Goal: Information Seeking & Learning: Learn about a topic

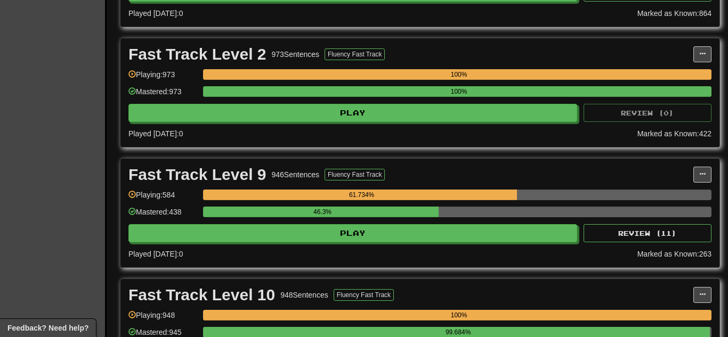
scroll to position [383, 0]
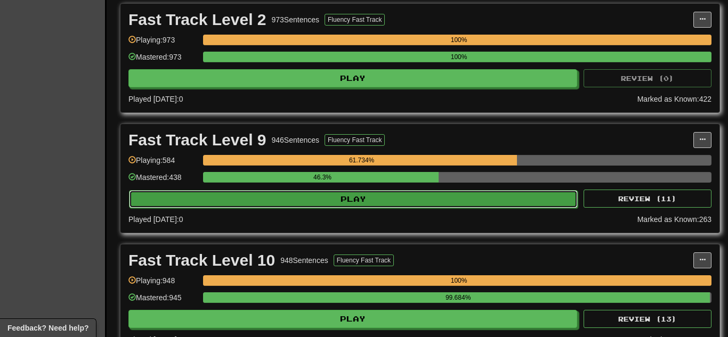
click at [259, 206] on button "Play" at bounding box center [353, 199] width 448 height 18
select select "**"
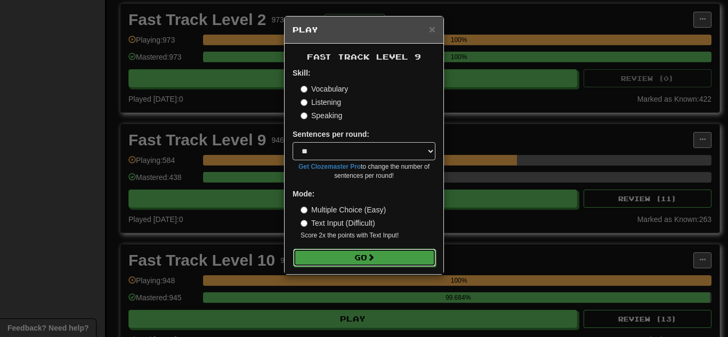
click at [333, 258] on button "Go" at bounding box center [364, 258] width 143 height 18
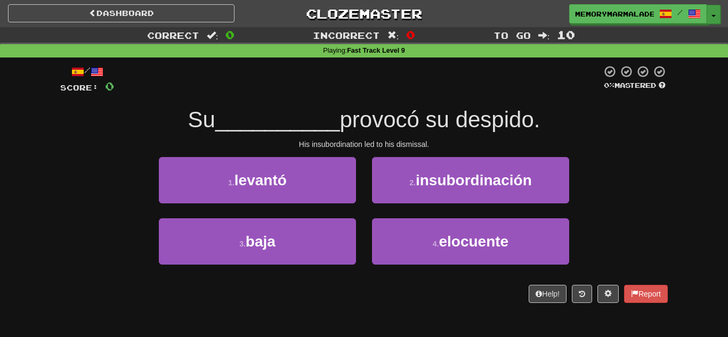
click at [715, 12] on button "Toggle Dropdown" at bounding box center [713, 14] width 14 height 19
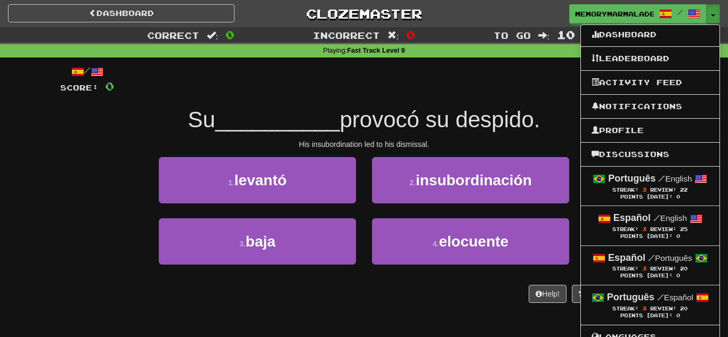
click at [387, 103] on div "/ Score: 0 0 % Mastered Su __________ provocó su despido. His insubordination l…" at bounding box center [363, 184] width 607 height 238
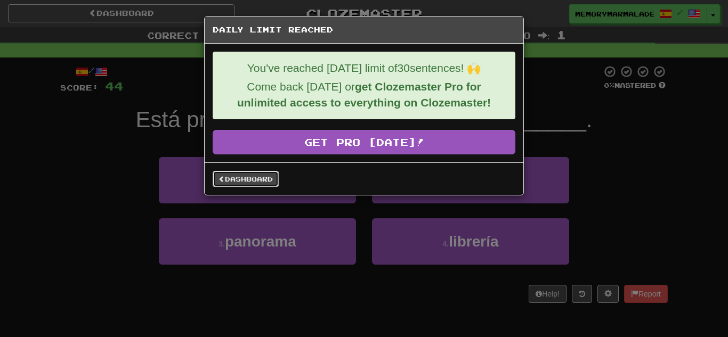
click at [260, 177] on link "Dashboard" at bounding box center [246, 179] width 66 height 16
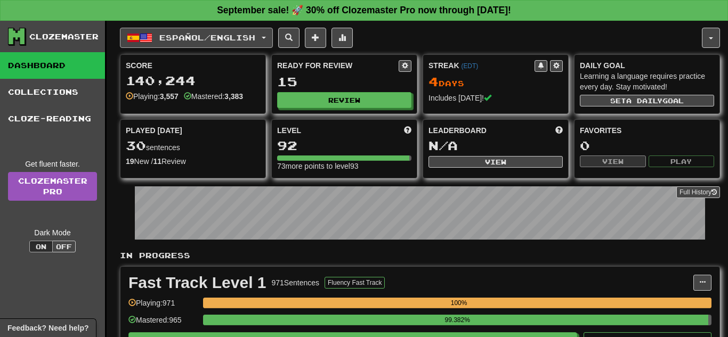
click at [273, 42] on button "Español / English" at bounding box center [196, 38] width 153 height 20
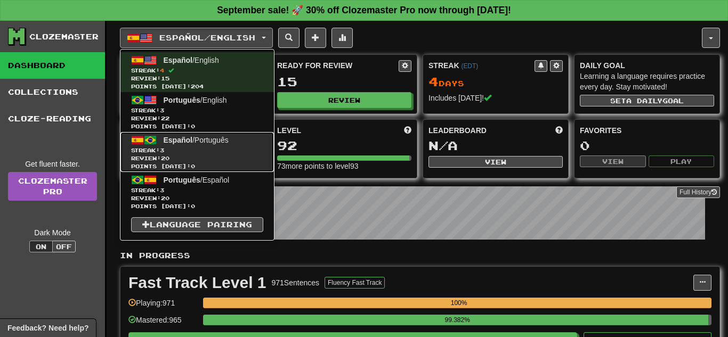
click at [224, 150] on span "Streak: 3" at bounding box center [197, 150] width 132 height 8
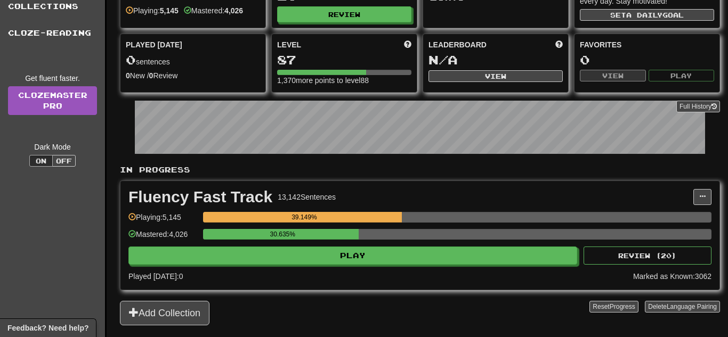
scroll to position [107, 0]
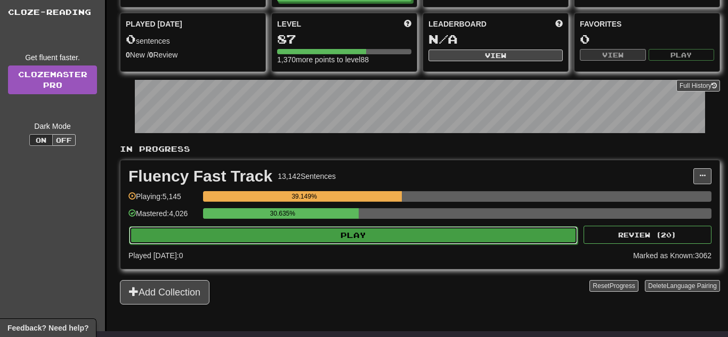
click at [297, 233] on button "Play" at bounding box center [353, 235] width 448 height 18
select select "**"
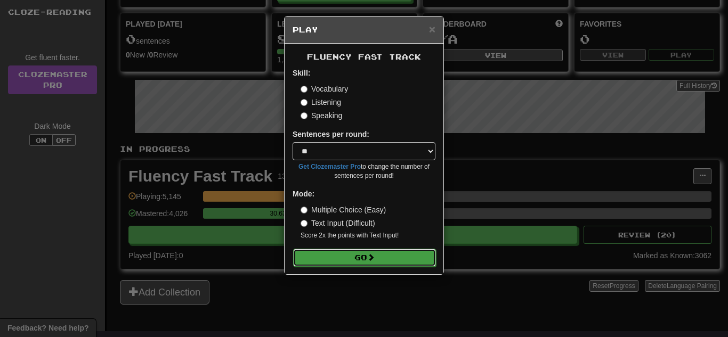
click at [351, 251] on button "Go" at bounding box center [364, 258] width 143 height 18
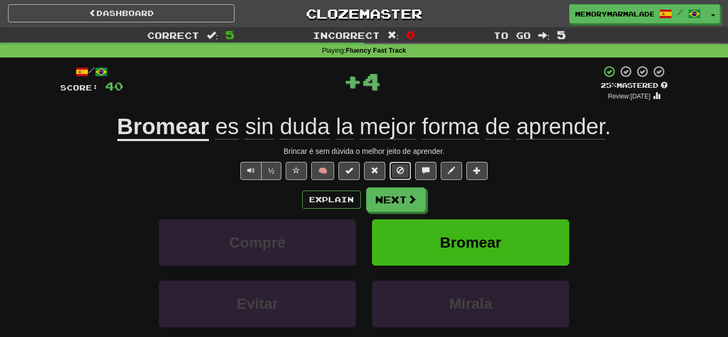
click at [392, 169] on button at bounding box center [399, 171] width 21 height 18
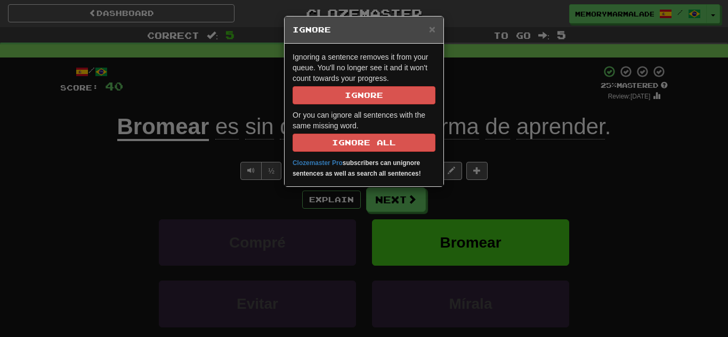
click at [342, 83] on p "Ignoring a sentence removes it from your queue. You'll no longer see it and it …" at bounding box center [363, 78] width 143 height 53
click at [344, 86] on button "Ignore" at bounding box center [363, 95] width 143 height 18
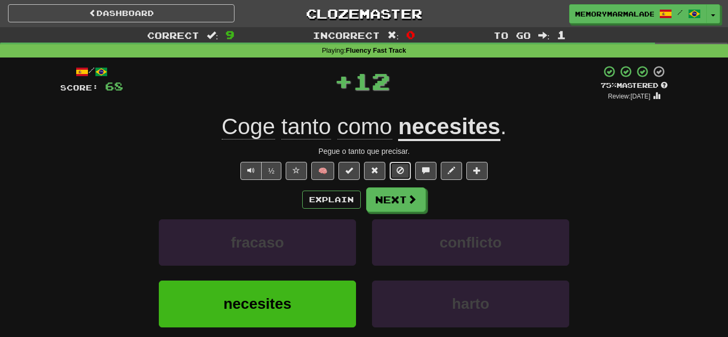
click at [393, 170] on button at bounding box center [399, 171] width 21 height 18
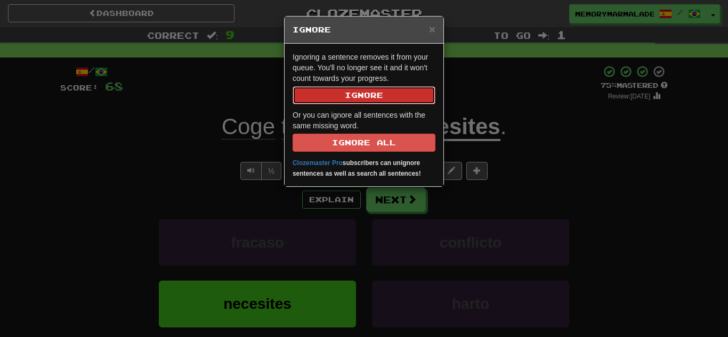
click at [337, 100] on button "Ignore" at bounding box center [363, 95] width 143 height 18
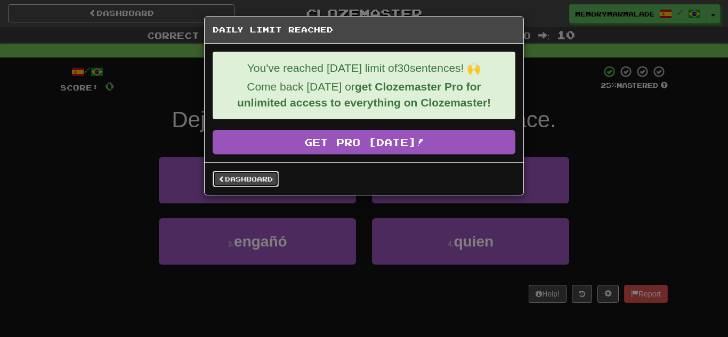
click at [268, 183] on link "Dashboard" at bounding box center [246, 179] width 66 height 16
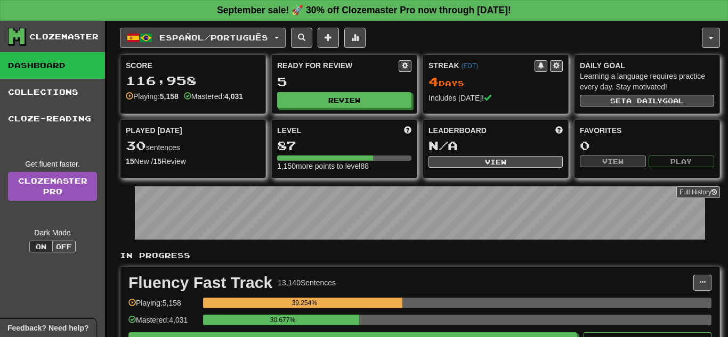
click at [279, 38] on span "button" at bounding box center [276, 38] width 4 height 2
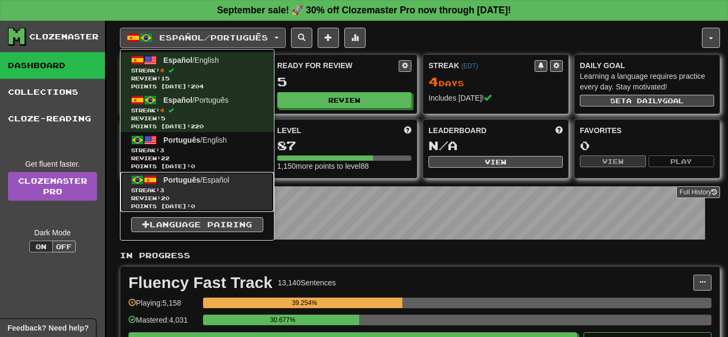
click at [233, 194] on span "Review: 20" at bounding box center [197, 198] width 132 height 8
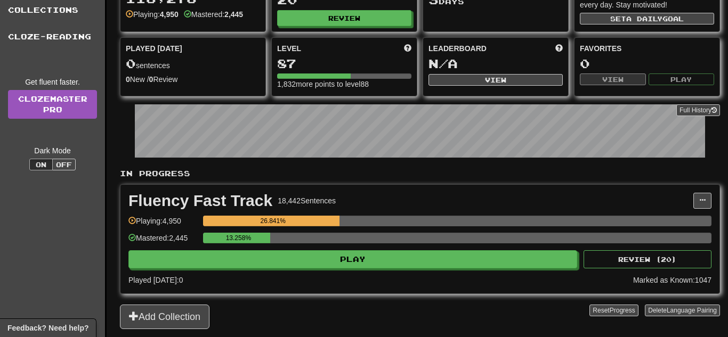
scroll to position [85, 0]
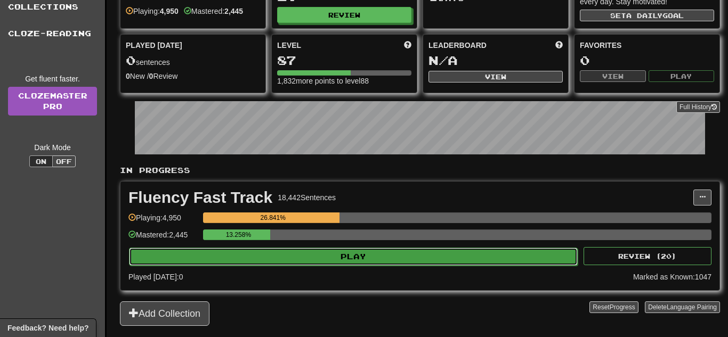
click at [285, 259] on button "Play" at bounding box center [353, 257] width 448 height 18
select select "**"
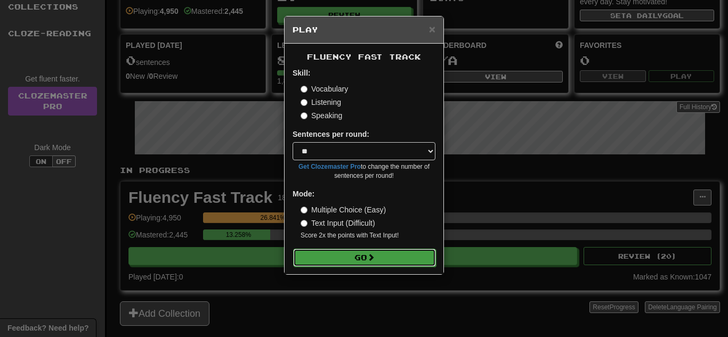
click at [332, 257] on button "Go" at bounding box center [364, 258] width 143 height 18
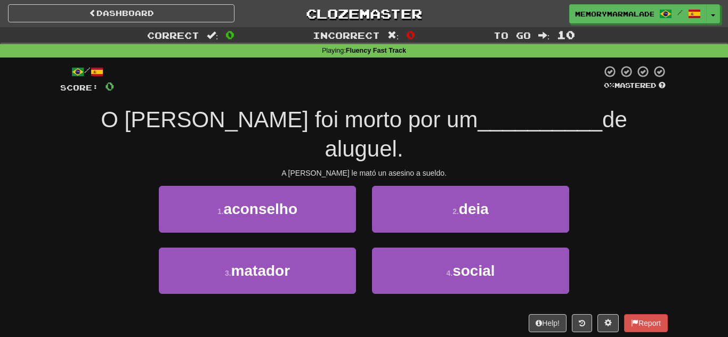
click at [626, 203] on div "1 . aconselho 2 . deia" at bounding box center [363, 216] width 639 height 61
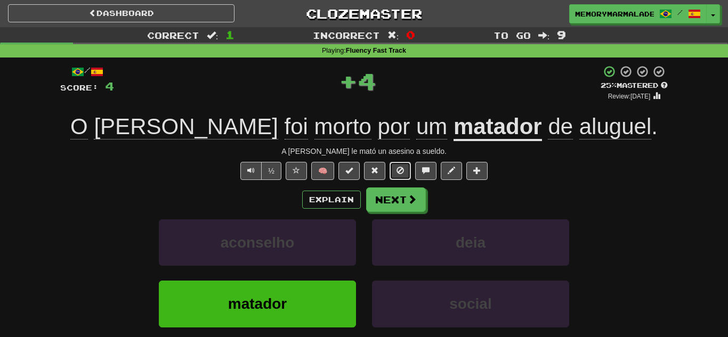
click at [398, 165] on button at bounding box center [399, 171] width 21 height 18
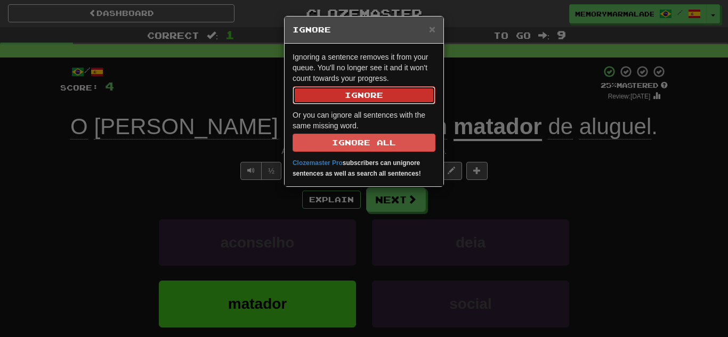
click at [354, 97] on button "Ignore" at bounding box center [363, 95] width 143 height 18
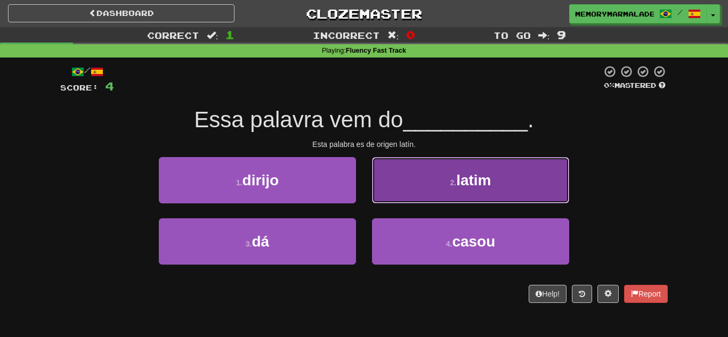
click at [407, 186] on button "2 . latim" at bounding box center [470, 180] width 197 height 46
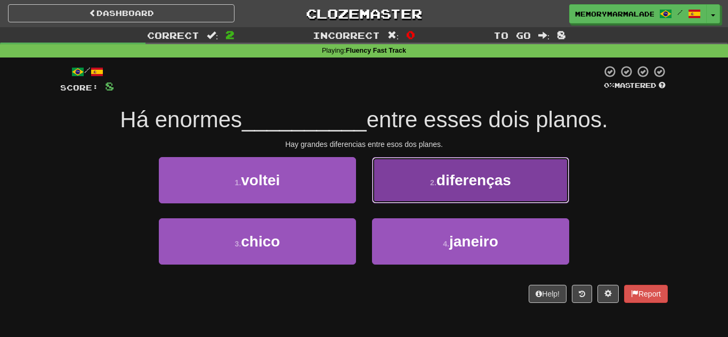
click at [394, 182] on button "2 . diferenças" at bounding box center [470, 180] width 197 height 46
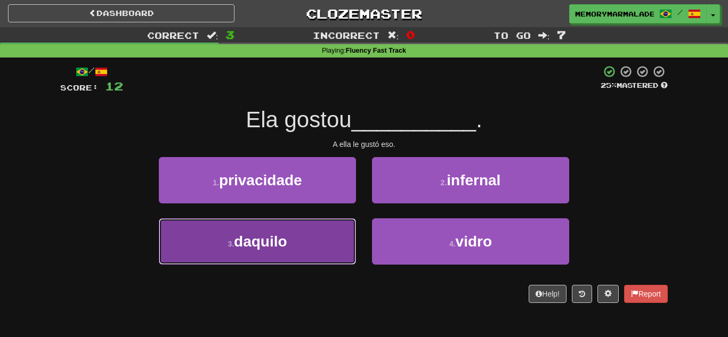
click at [304, 247] on button "3 . daquilo" at bounding box center [257, 241] width 197 height 46
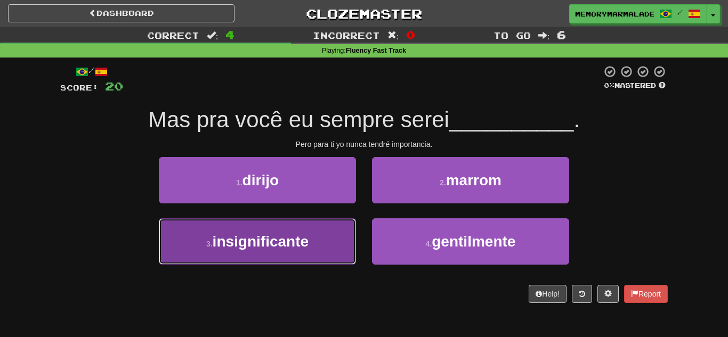
click at [341, 231] on button "3 . insignificante" at bounding box center [257, 241] width 197 height 46
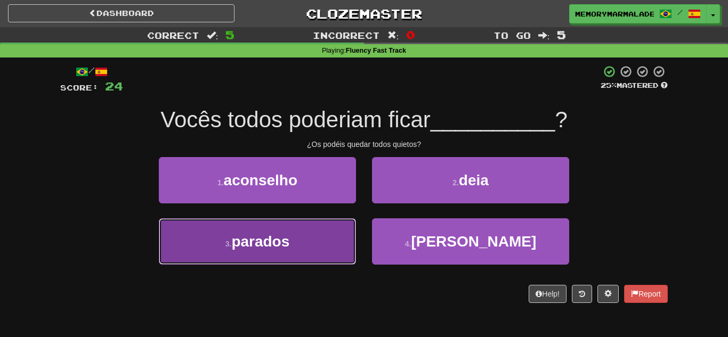
click at [301, 227] on button "3 . parados" at bounding box center [257, 241] width 197 height 46
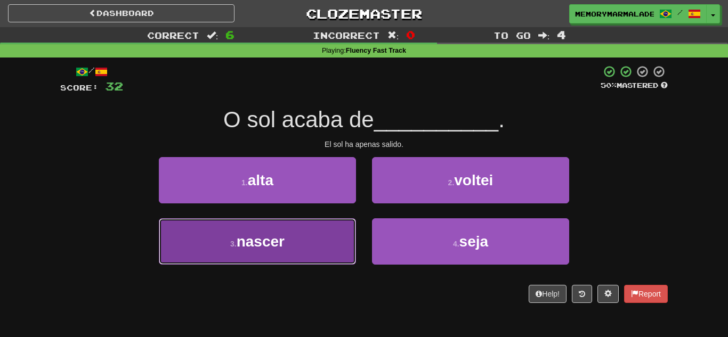
click at [305, 231] on button "3 . nascer" at bounding box center [257, 241] width 197 height 46
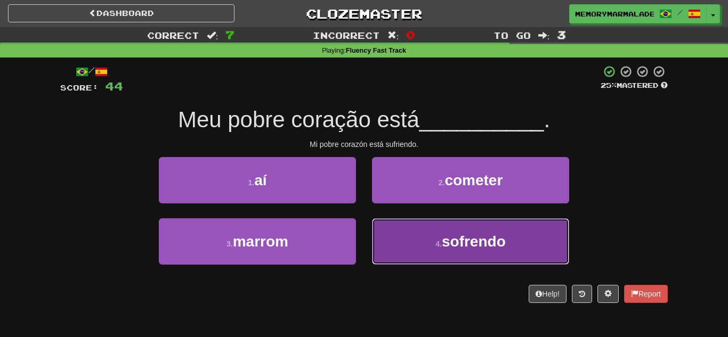
click at [437, 236] on button "4 . sofrendo" at bounding box center [470, 241] width 197 height 46
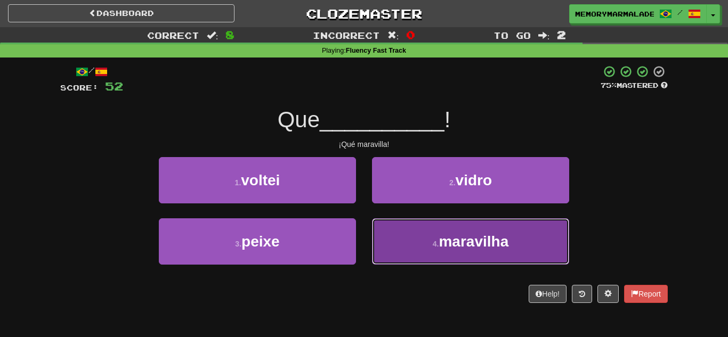
click at [389, 224] on button "4 . maravilha" at bounding box center [470, 241] width 197 height 46
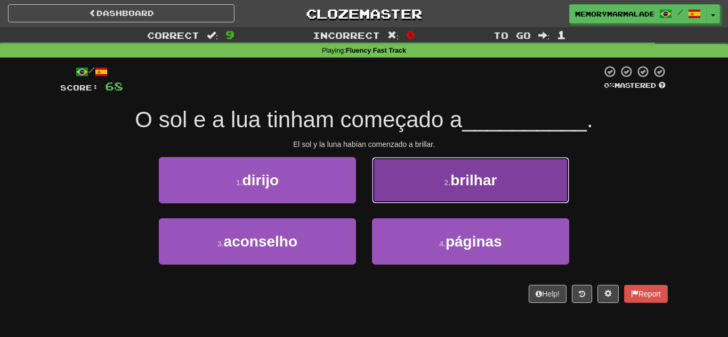
click at [416, 167] on button "2 . brilhar" at bounding box center [470, 180] width 197 height 46
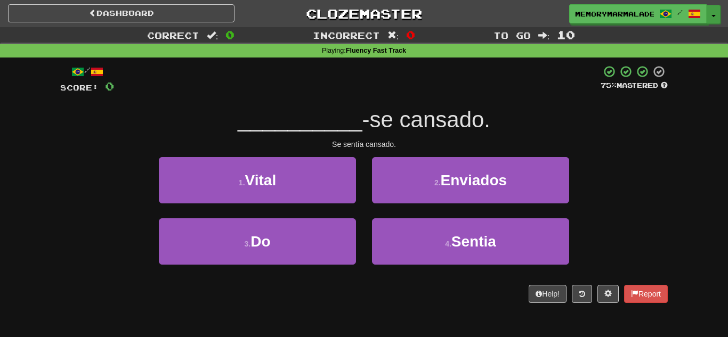
click at [712, 18] on button "Toggle Dropdown" at bounding box center [713, 14] width 14 height 19
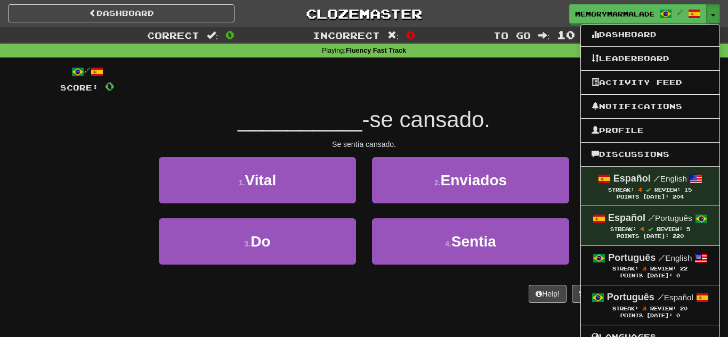
click at [544, 101] on div "/ Score: 0 75 % Mastered __________ -se cansado. Se sentía cansado. 1 . Vital 2…" at bounding box center [363, 184] width 607 height 238
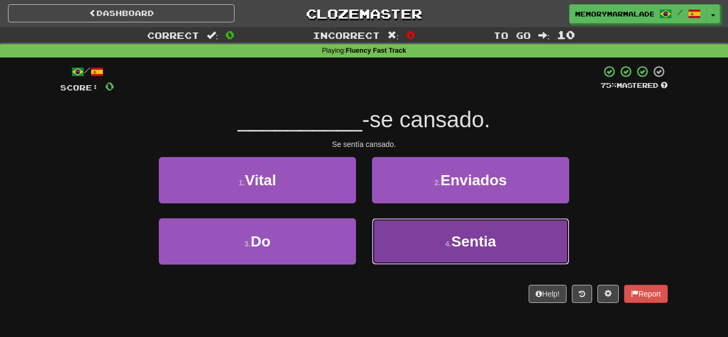
click at [427, 230] on button "4 . Sentia" at bounding box center [470, 241] width 197 height 46
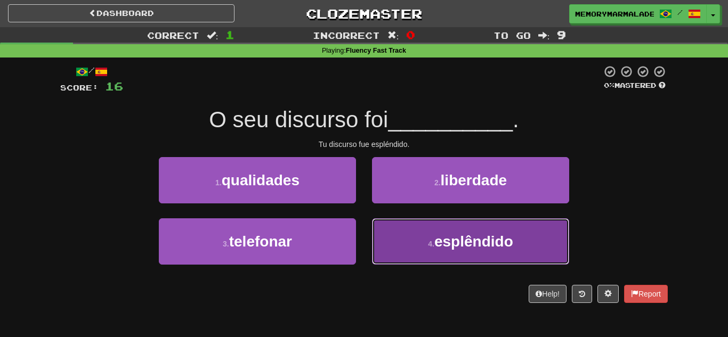
click at [445, 256] on button "4 . esplêndido" at bounding box center [470, 241] width 197 height 46
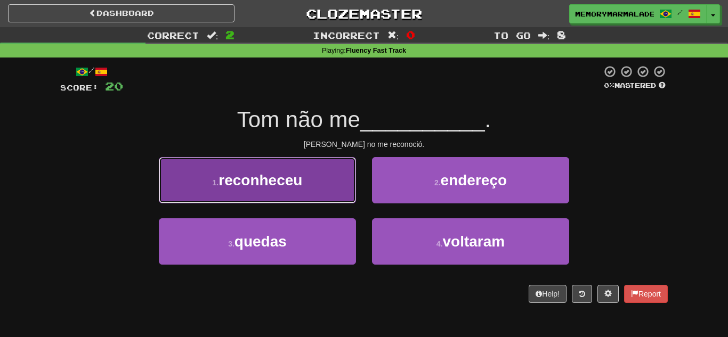
click at [318, 195] on button "1 . reconheceu" at bounding box center [257, 180] width 197 height 46
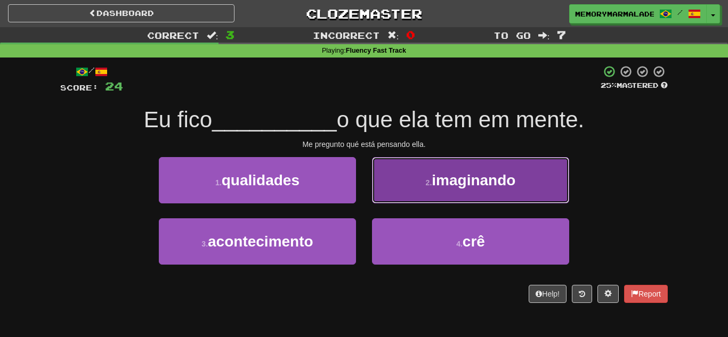
click at [466, 199] on button "2 . imaginando" at bounding box center [470, 180] width 197 height 46
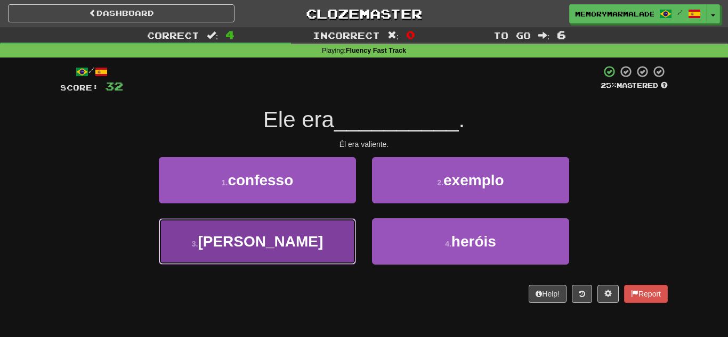
click at [335, 231] on button "3 . valente" at bounding box center [257, 241] width 197 height 46
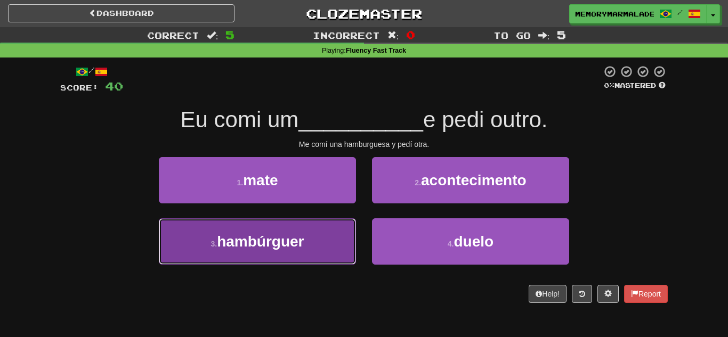
click at [334, 229] on button "3 . hambúrguer" at bounding box center [257, 241] width 197 height 46
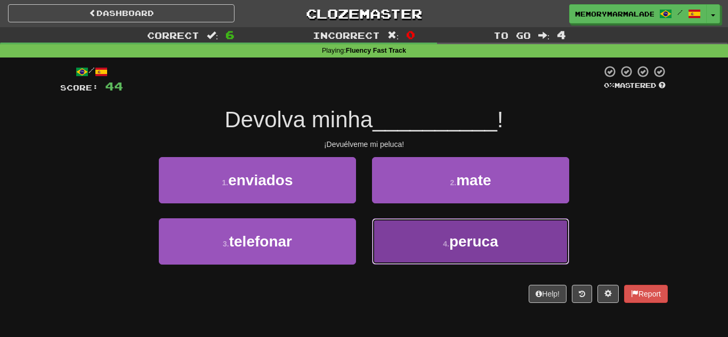
click at [424, 230] on button "4 . peruca" at bounding box center [470, 241] width 197 height 46
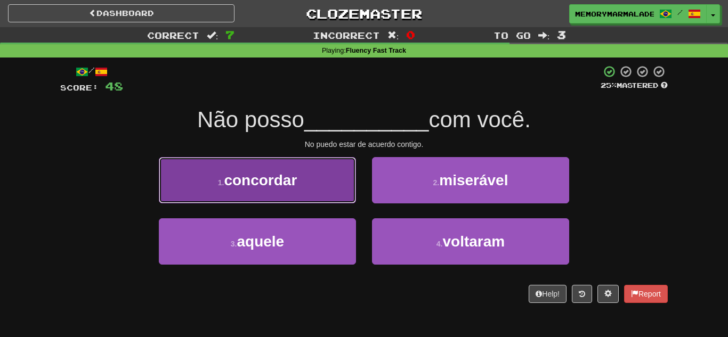
click at [354, 189] on button "1 . concordar" at bounding box center [257, 180] width 197 height 46
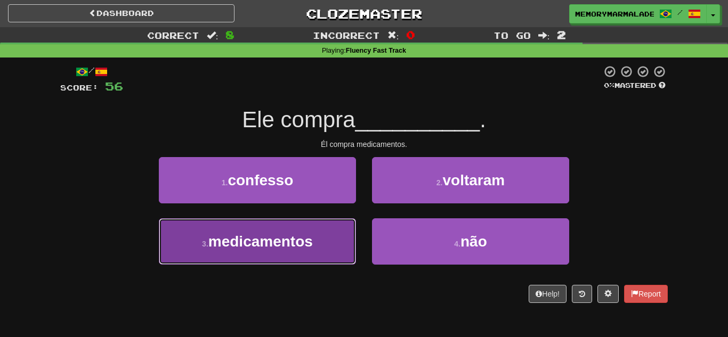
click at [303, 238] on span "medicamentos" at bounding box center [260, 241] width 104 height 17
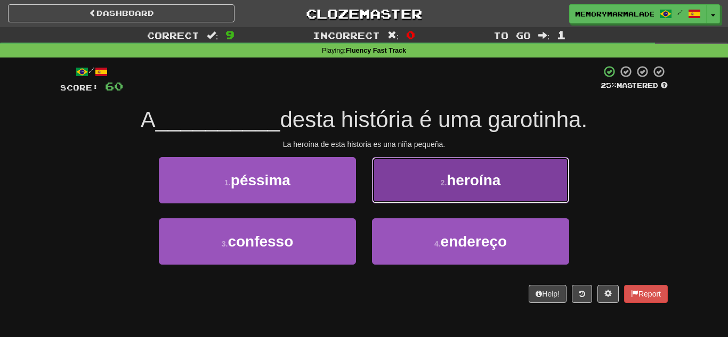
click at [399, 172] on button "2 . heroína" at bounding box center [470, 180] width 197 height 46
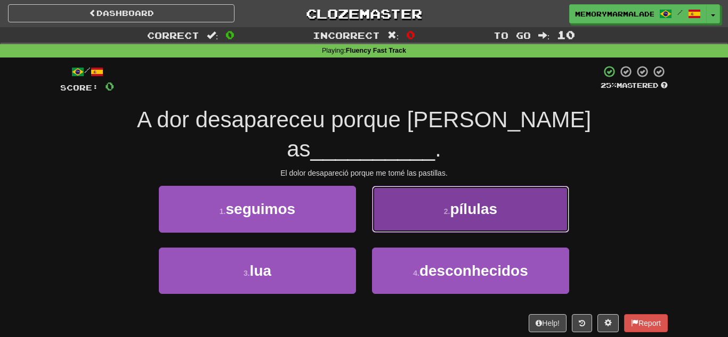
click at [401, 193] on button "2 . pílulas" at bounding box center [470, 209] width 197 height 46
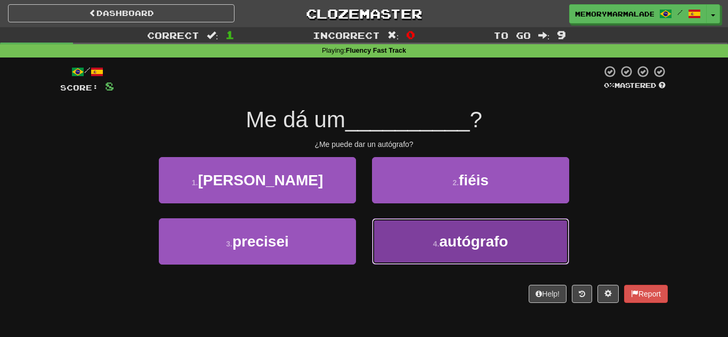
click at [405, 260] on button "4 . autógrafo" at bounding box center [470, 241] width 197 height 46
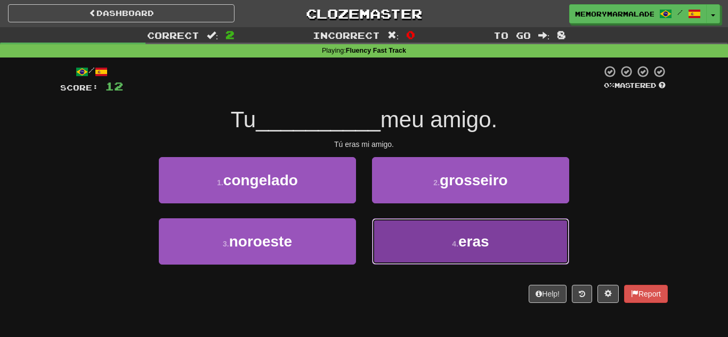
click at [409, 242] on button "4 . eras" at bounding box center [470, 241] width 197 height 46
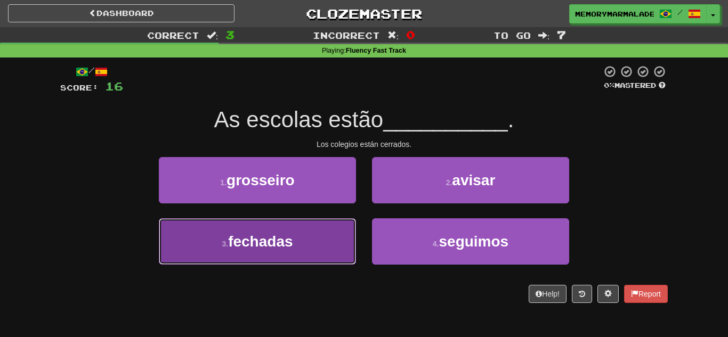
click at [332, 227] on button "3 . fechadas" at bounding box center [257, 241] width 197 height 46
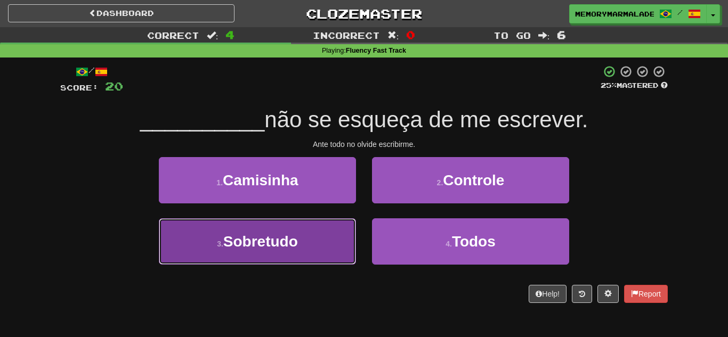
click at [313, 239] on button "3 . Sobretudo" at bounding box center [257, 241] width 197 height 46
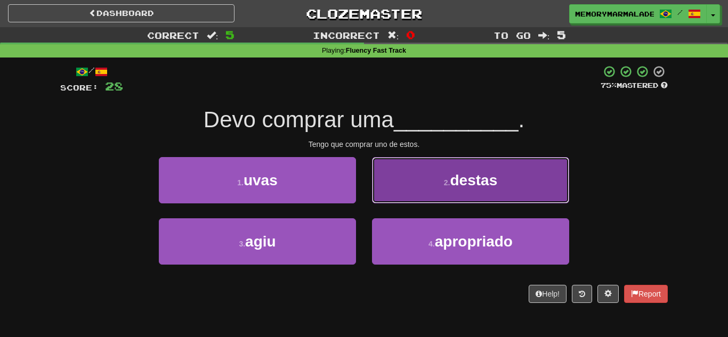
click at [397, 189] on button "2 . destas" at bounding box center [470, 180] width 197 height 46
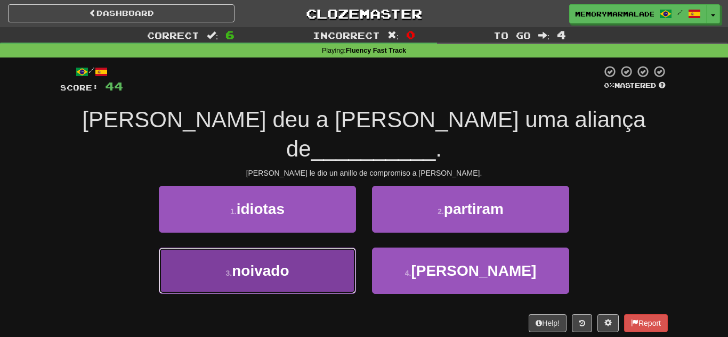
click at [322, 248] on button "3 . noivado" at bounding box center [257, 271] width 197 height 46
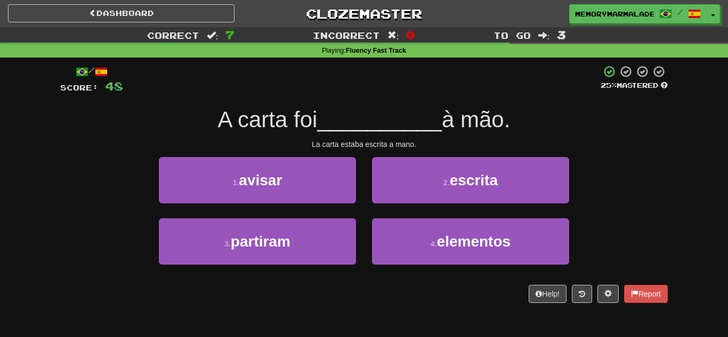
click at [398, 206] on div "2 . escrita" at bounding box center [470, 187] width 213 height 61
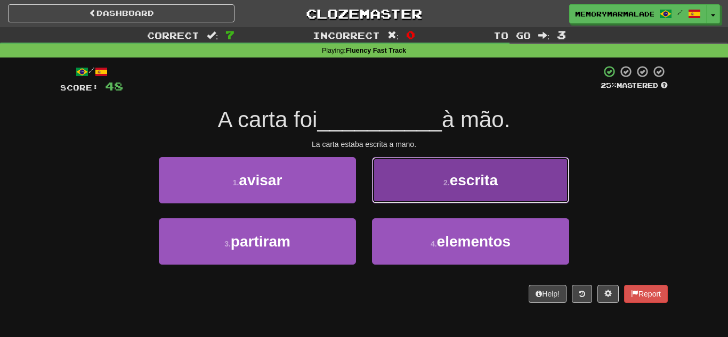
click at [394, 191] on button "2 . escrita" at bounding box center [470, 180] width 197 height 46
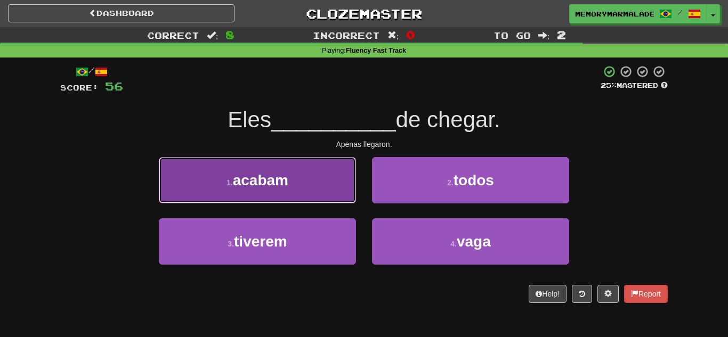
click at [335, 193] on button "1 . acabam" at bounding box center [257, 180] width 197 height 46
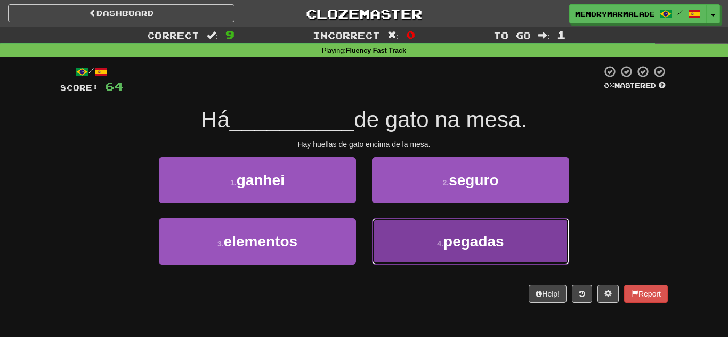
click at [374, 233] on button "4 . pegadas" at bounding box center [470, 241] width 197 height 46
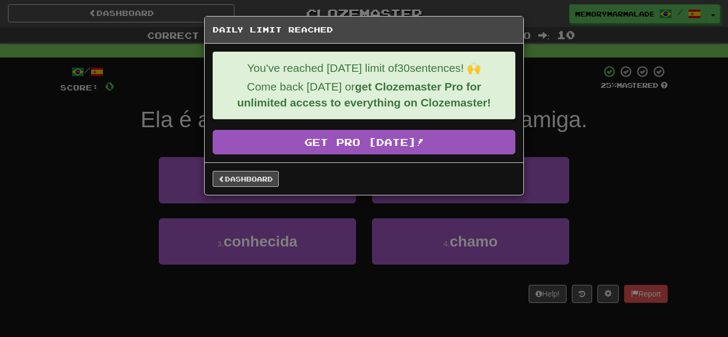
click at [263, 187] on div "Dashboard" at bounding box center [364, 178] width 318 height 32
click at [260, 185] on link "Dashboard" at bounding box center [246, 179] width 66 height 16
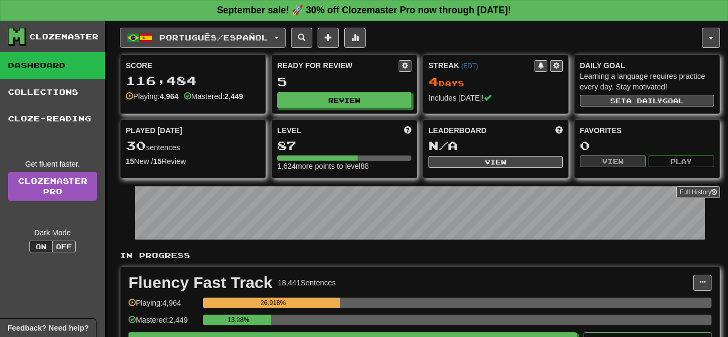
click at [285, 40] on button "Português / Español" at bounding box center [203, 38] width 166 height 20
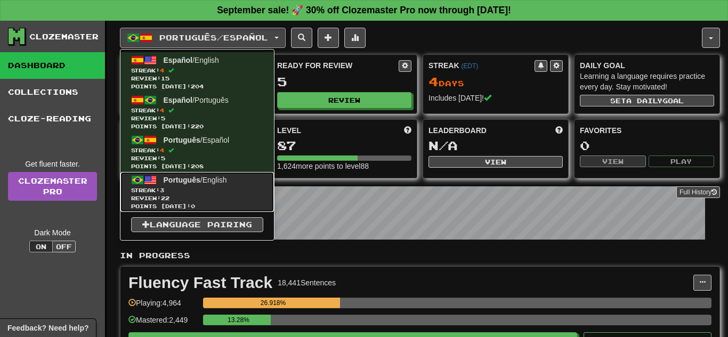
click at [220, 189] on span "Streak: 3" at bounding box center [197, 190] width 132 height 8
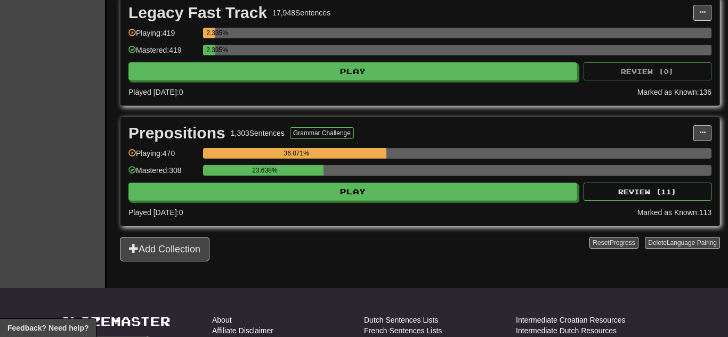
scroll to position [511, 0]
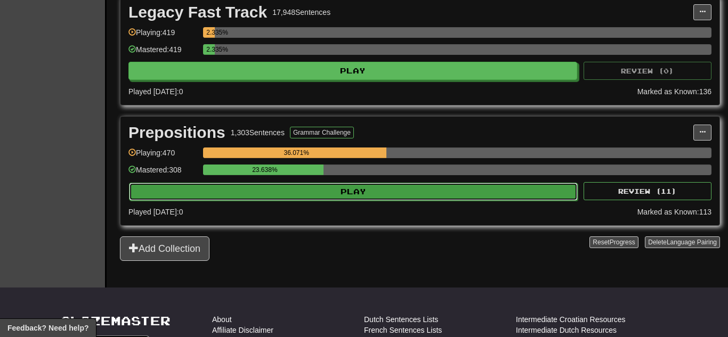
click at [285, 197] on button "Play" at bounding box center [353, 192] width 448 height 18
select select "**"
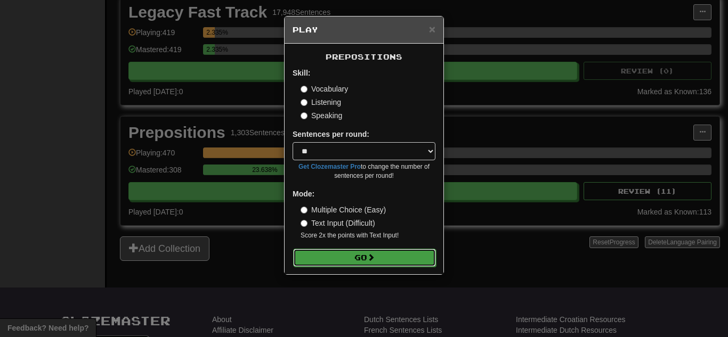
click at [326, 255] on button "Go" at bounding box center [364, 258] width 143 height 18
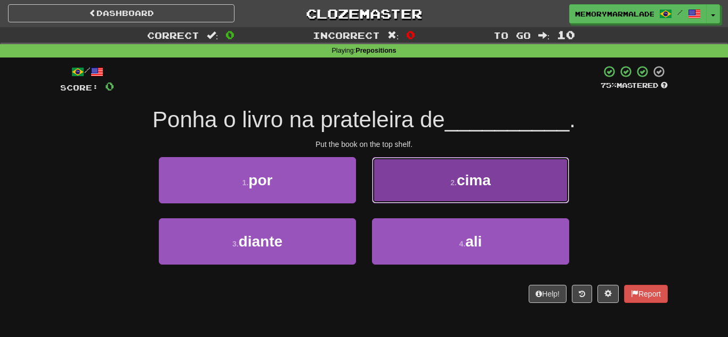
click at [393, 194] on button "2 . cima" at bounding box center [470, 180] width 197 height 46
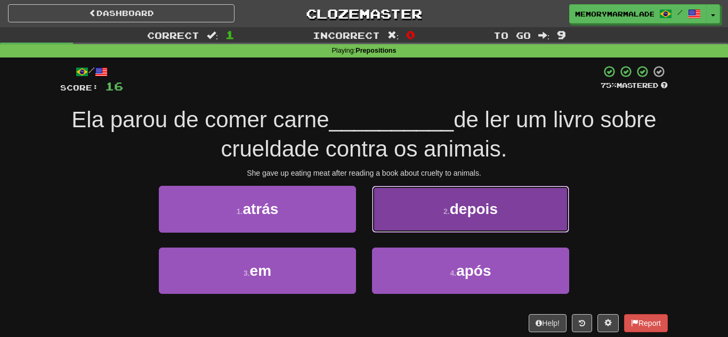
click at [423, 204] on button "2 . depois" at bounding box center [470, 209] width 197 height 46
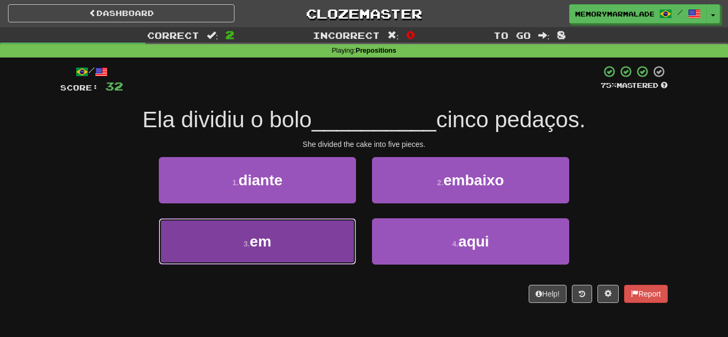
click at [330, 232] on button "3 . em" at bounding box center [257, 241] width 197 height 46
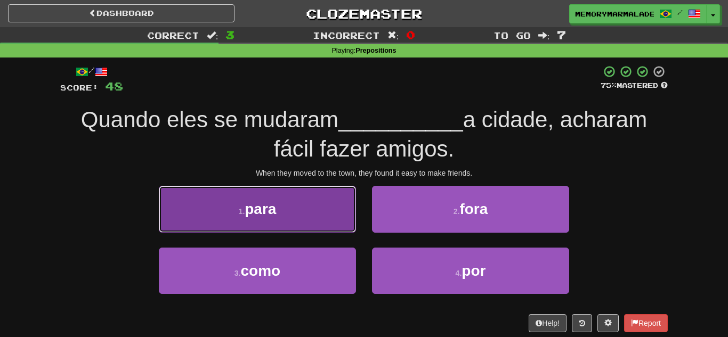
click at [339, 228] on button "1 . para" at bounding box center [257, 209] width 197 height 46
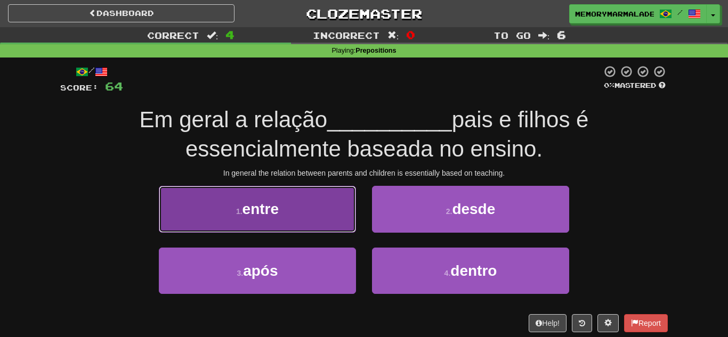
click at [324, 210] on button "1 . entre" at bounding box center [257, 209] width 197 height 46
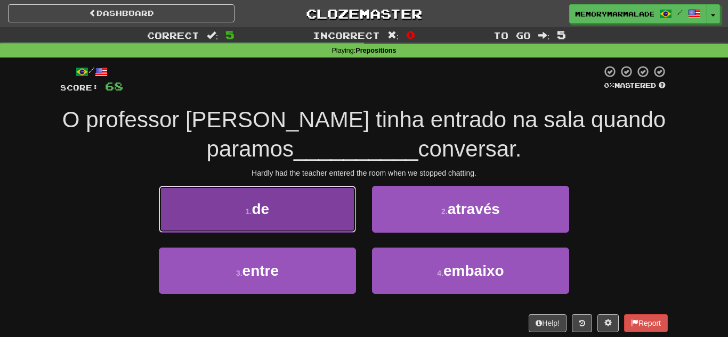
click at [300, 209] on button "1 . de" at bounding box center [257, 209] width 197 height 46
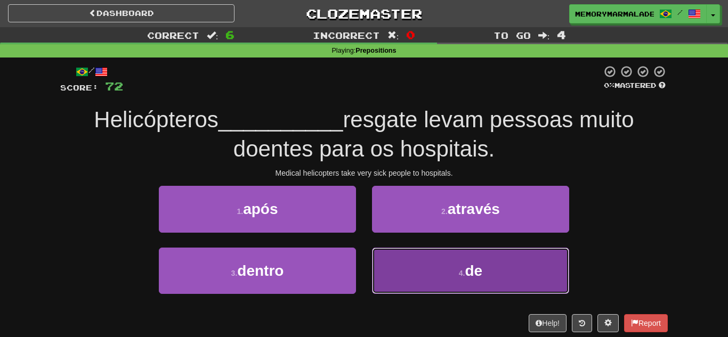
click at [414, 270] on button "4 . de" at bounding box center [470, 271] width 197 height 46
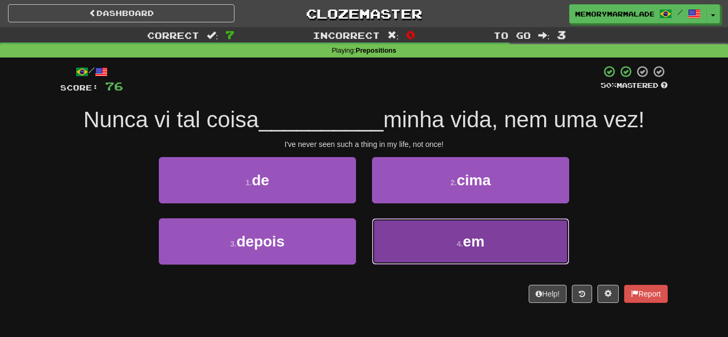
click at [392, 226] on button "4 . em" at bounding box center [470, 241] width 197 height 46
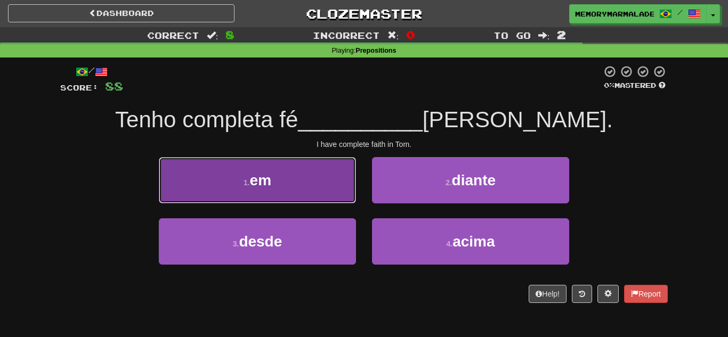
click at [350, 193] on button "1 . em" at bounding box center [257, 180] width 197 height 46
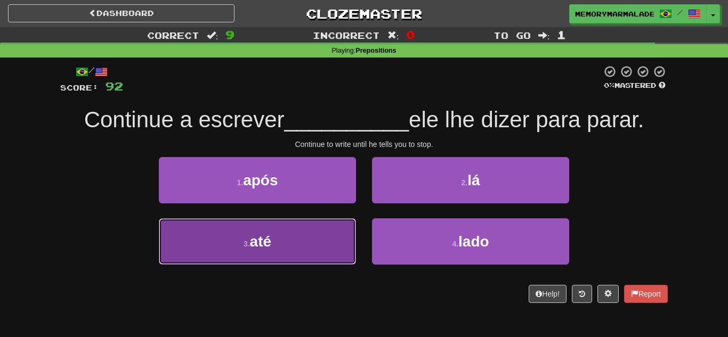
click at [340, 234] on button "3 . até" at bounding box center [257, 241] width 197 height 46
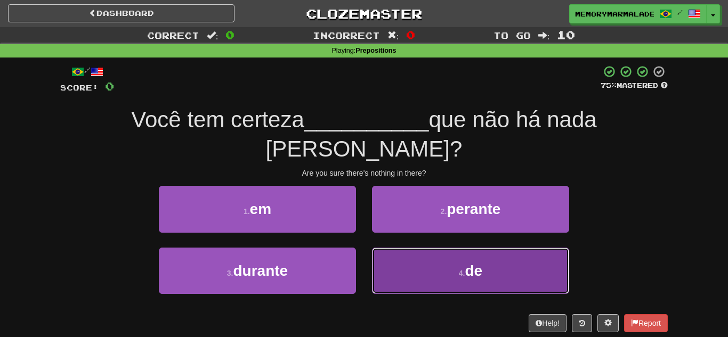
click at [411, 248] on button "4 . de" at bounding box center [470, 271] width 197 height 46
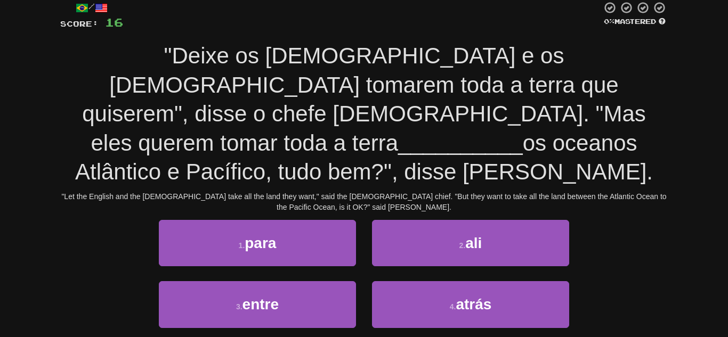
scroll to position [43, 0]
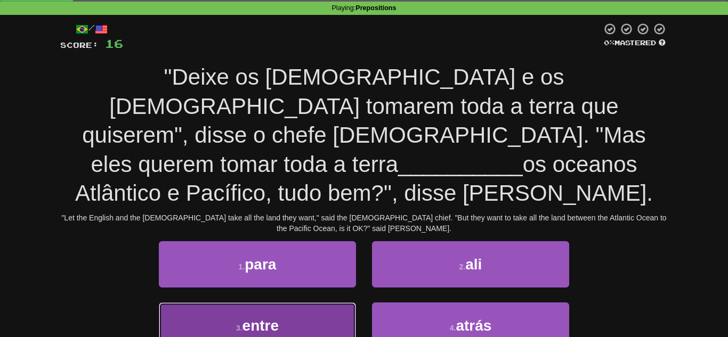
click at [315, 303] on button "3 . entre" at bounding box center [257, 326] width 197 height 46
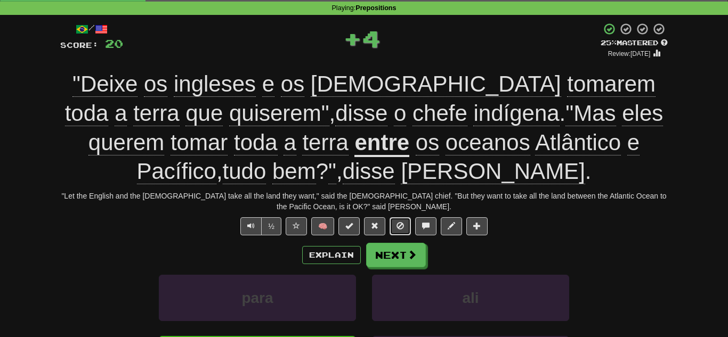
click at [395, 224] on button at bounding box center [399, 226] width 21 height 18
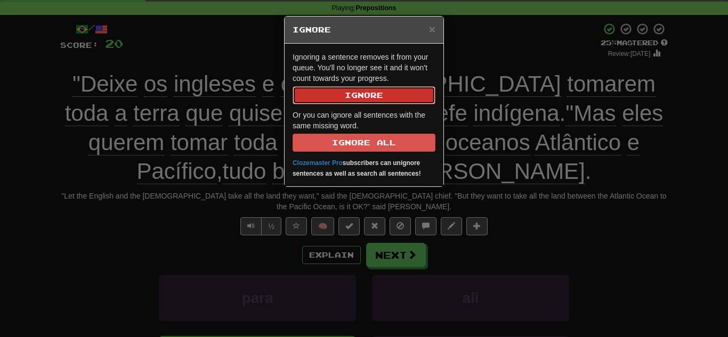
click at [361, 94] on button "Ignore" at bounding box center [363, 95] width 143 height 18
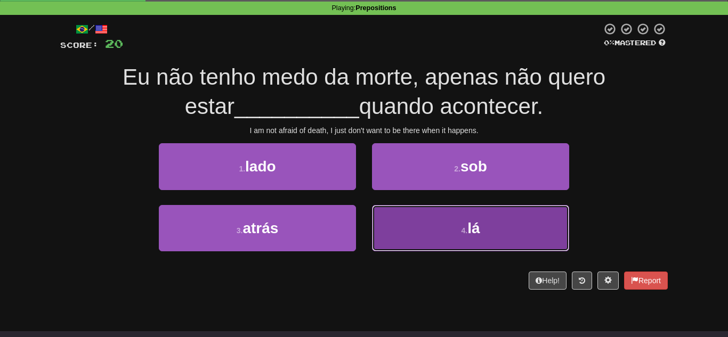
click at [392, 214] on button "4 . lá" at bounding box center [470, 228] width 197 height 46
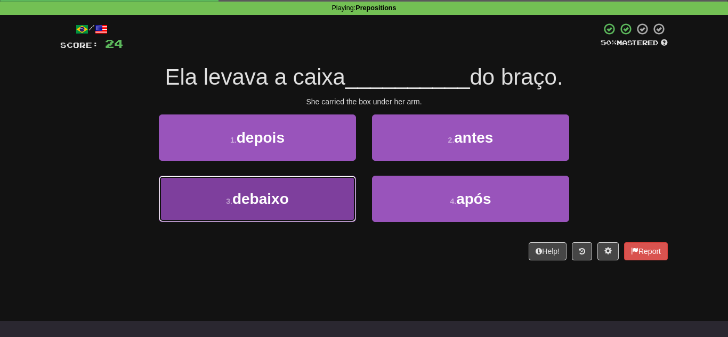
click at [314, 182] on button "3 . debaixo" at bounding box center [257, 199] width 197 height 46
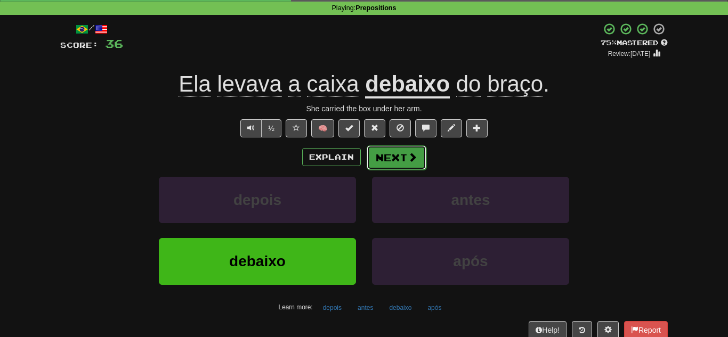
click at [369, 164] on button "Next" at bounding box center [396, 157] width 60 height 24
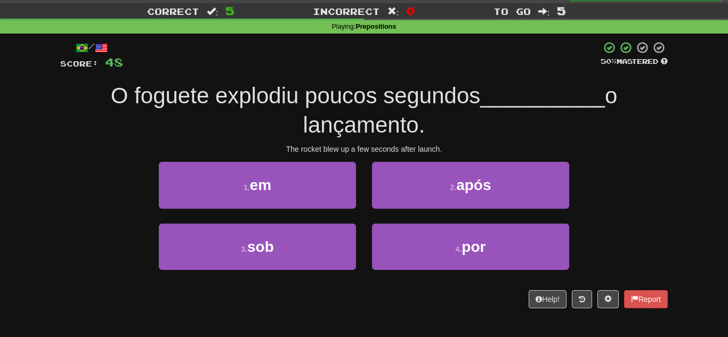
scroll to position [21, 0]
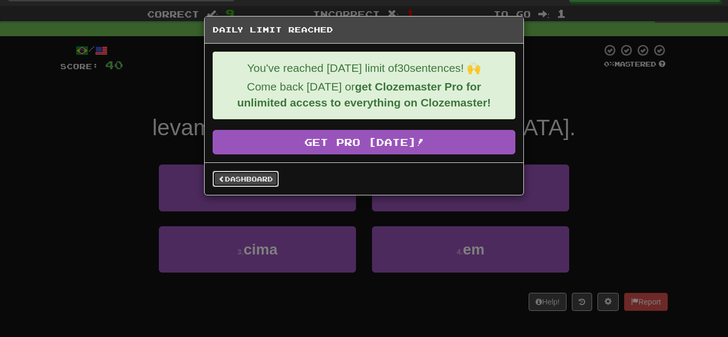
click at [248, 174] on link "Dashboard" at bounding box center [246, 179] width 66 height 16
